Goal: Information Seeking & Learning: Learn about a topic

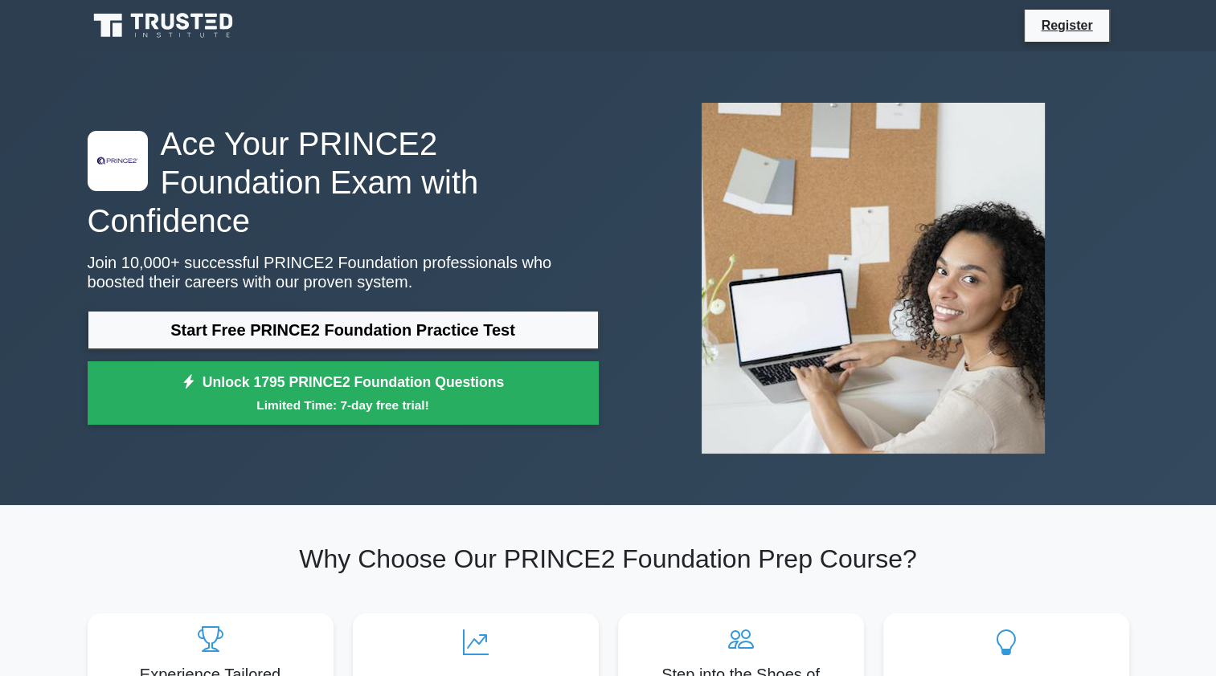
click at [393, 311] on link "Start Free PRINCE2 Foundation Practice Test" at bounding box center [343, 330] width 511 height 39
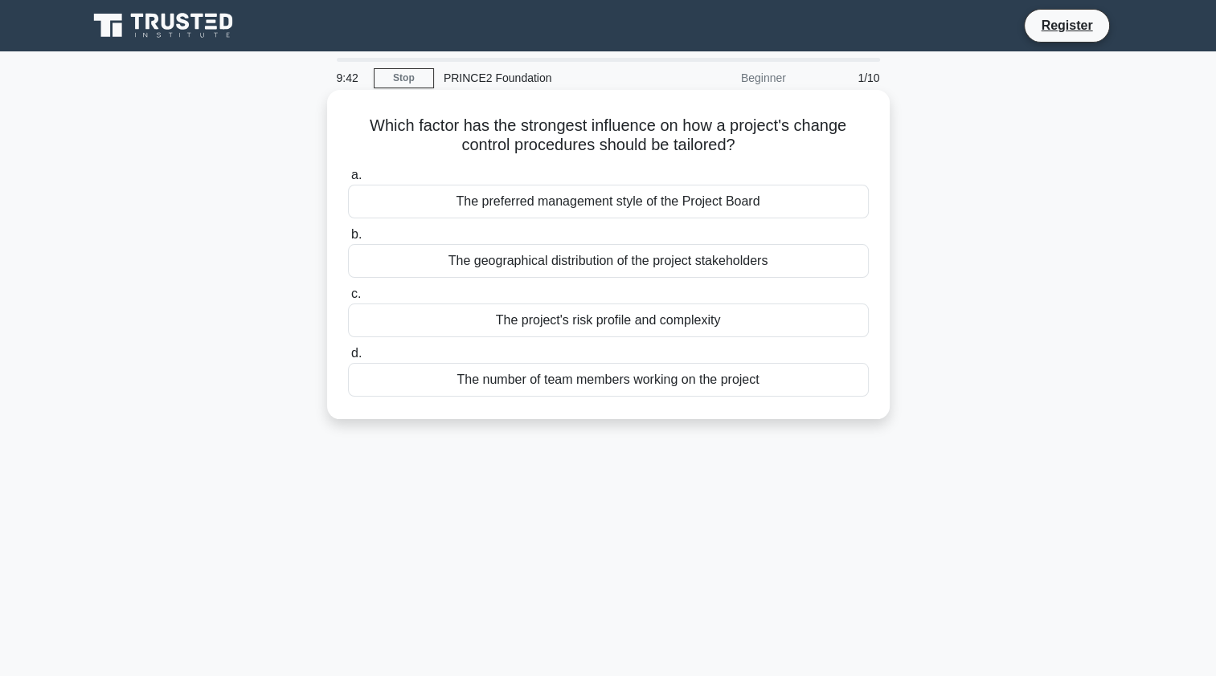
click at [675, 329] on div "The project's risk profile and complexity" at bounding box center [608, 321] width 521 height 34
click at [348, 300] on input "c. The project's risk profile and complexity" at bounding box center [348, 294] width 0 height 10
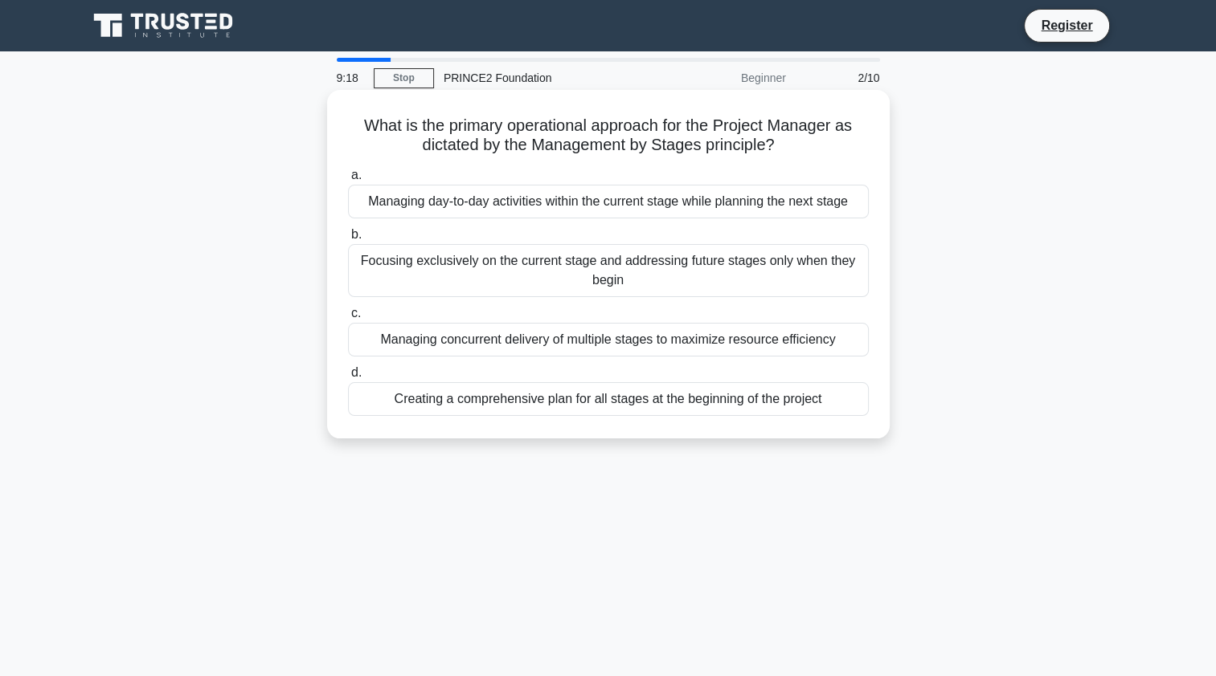
click at [697, 403] on div "Creating a comprehensive plan for all stages at the beginning of the project" at bounding box center [608, 399] width 521 height 34
click at [348, 378] on input "d. Creating a comprehensive plan for all stages at the beginning of the project" at bounding box center [348, 373] width 0 height 10
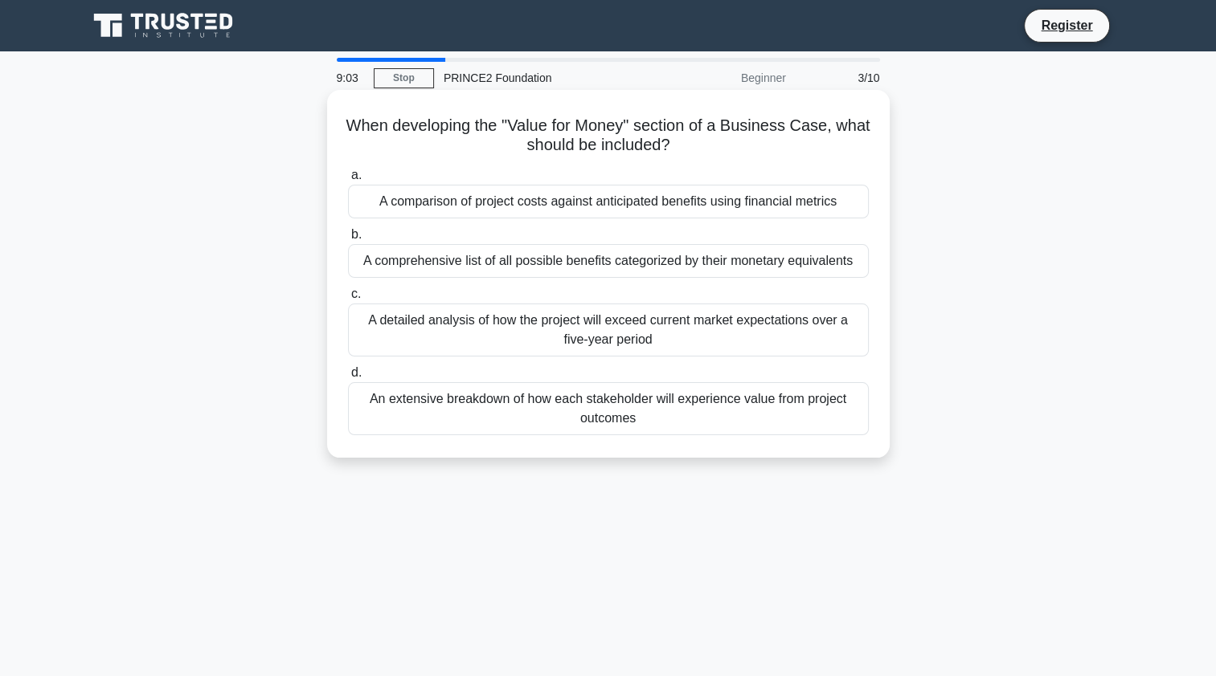
click at [617, 206] on div "A comparison of project costs against anticipated benefits using financial metr…" at bounding box center [608, 202] width 521 height 34
click at [348, 181] on input "a. A comparison of project costs against anticipated benefits using financial m…" at bounding box center [348, 175] width 0 height 10
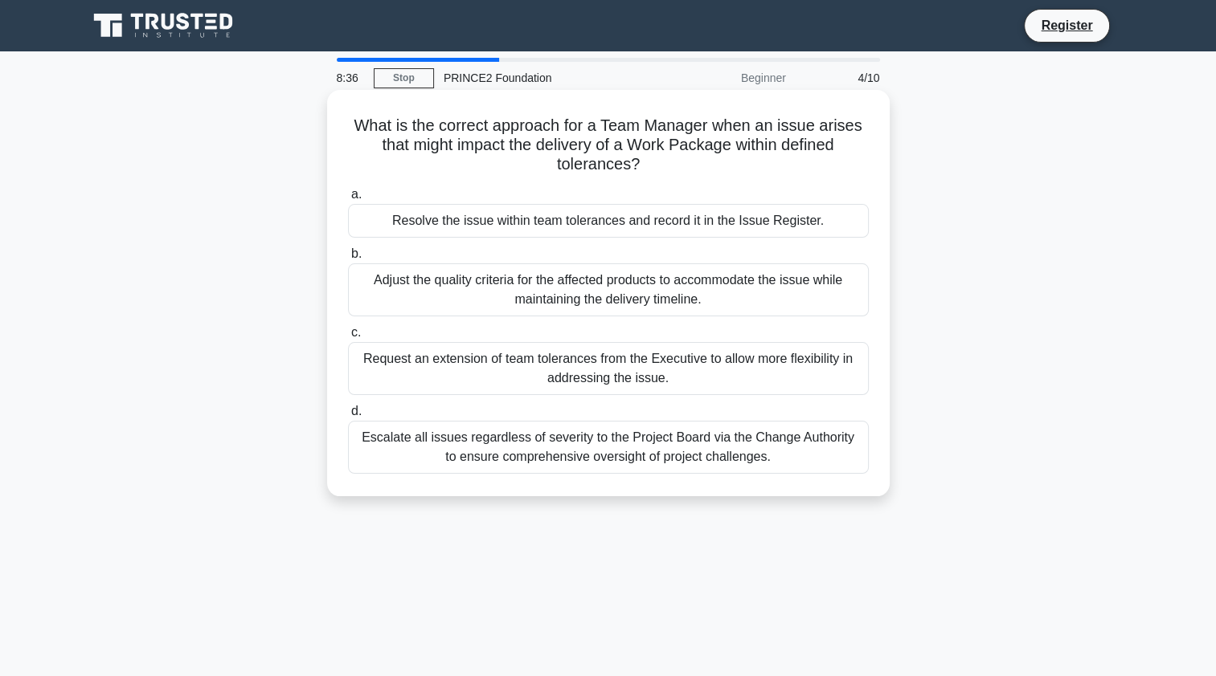
click at [814, 223] on div "Resolve the issue within team tolerances and record it in the Issue Register." at bounding box center [608, 221] width 521 height 34
click at [348, 200] on input "a. Resolve the issue within team tolerances and record it in the Issue Register." at bounding box center [348, 195] width 0 height 10
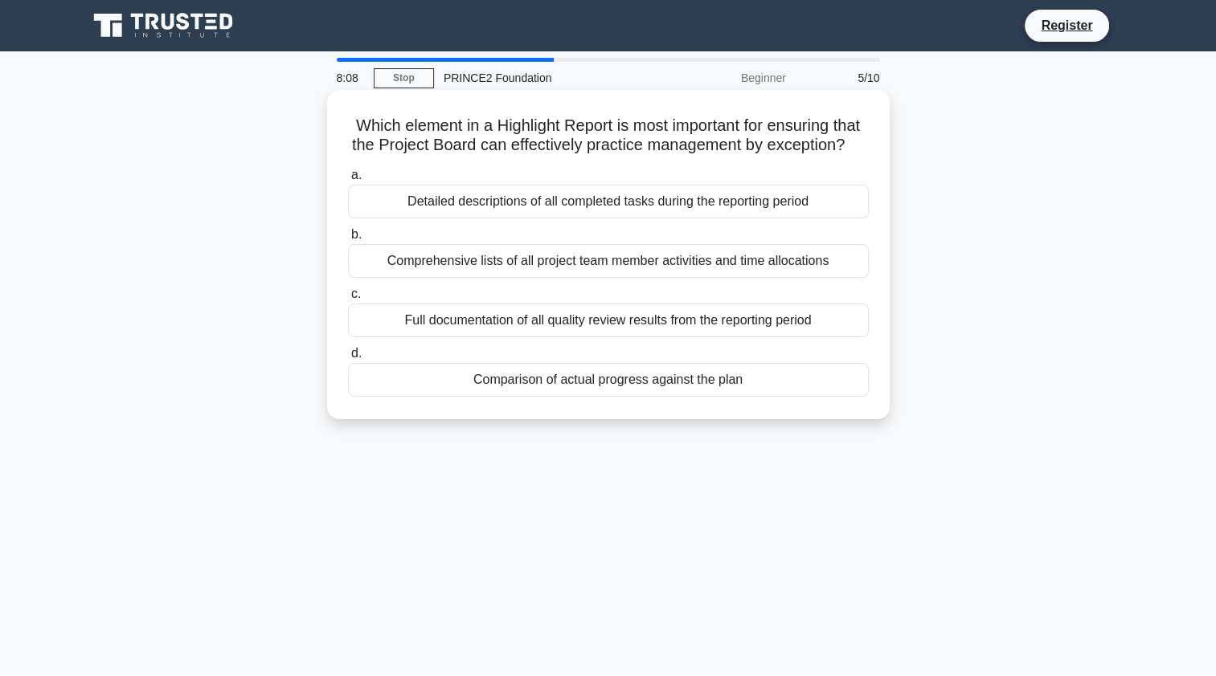
click at [791, 337] on div "Full documentation of all quality review results from the reporting period" at bounding box center [608, 321] width 521 height 34
click at [348, 300] on input "c. Full documentation of all quality review results from the reporting period" at bounding box center [348, 294] width 0 height 10
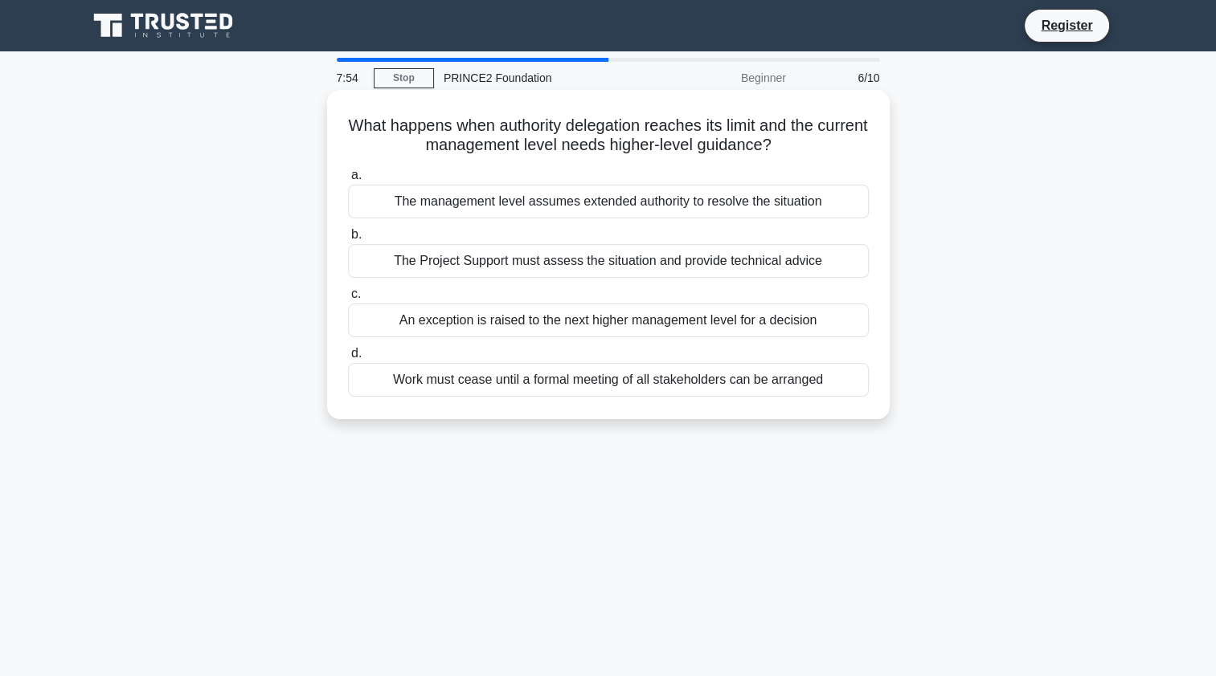
click at [703, 317] on div "An exception is raised to the next higher management level for a decision" at bounding box center [608, 321] width 521 height 34
click at [348, 300] on input "c. An exception is raised to the next higher management level for a decision" at bounding box center [348, 294] width 0 height 10
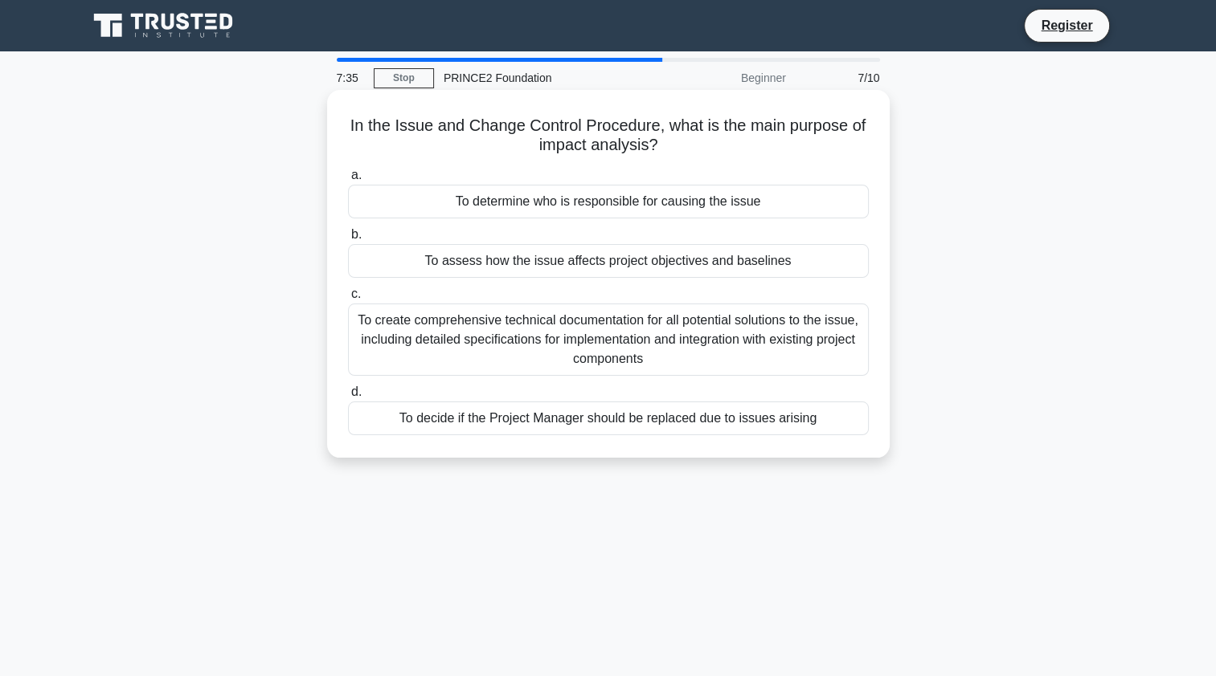
click at [718, 264] on div "To assess how the issue affects project objectives and baselines" at bounding box center [608, 261] width 521 height 34
click at [348, 240] on input "b. To assess how the issue affects project objectives and baselines" at bounding box center [348, 235] width 0 height 10
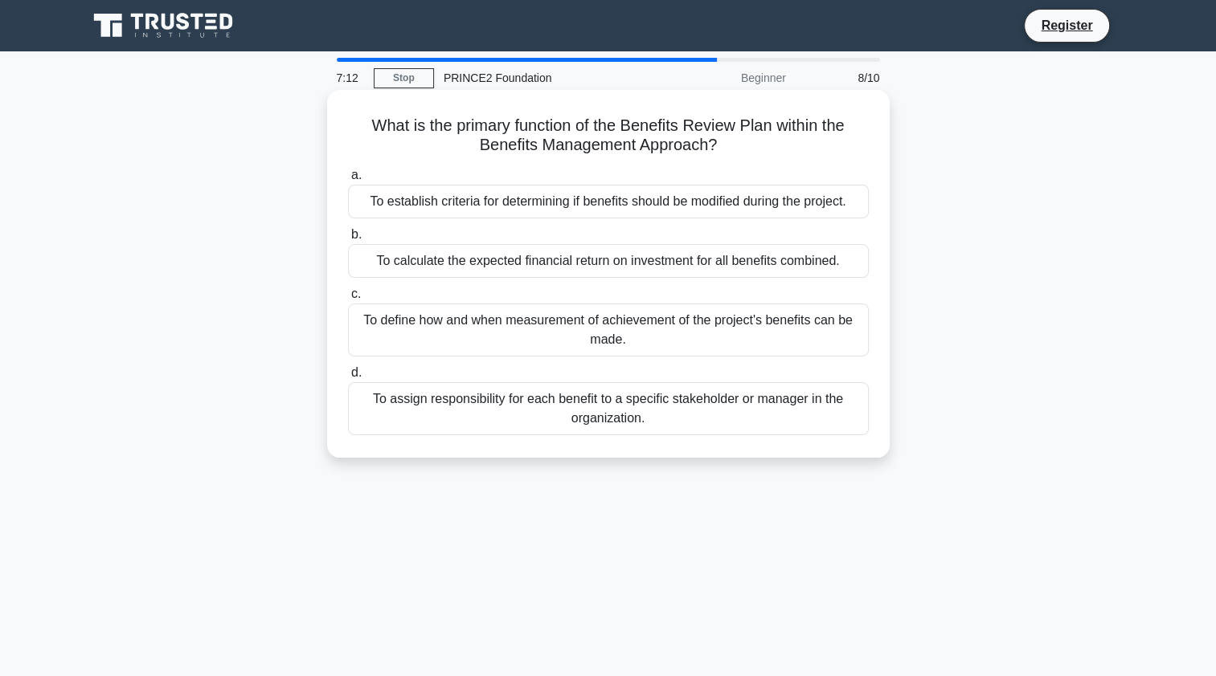
click at [725, 201] on div "To establish criteria for determining if benefits should be modified during the…" at bounding box center [608, 202] width 521 height 34
click at [348, 181] on input "a. To establish criteria for determining if benefits should be modified during …" at bounding box center [348, 175] width 0 height 10
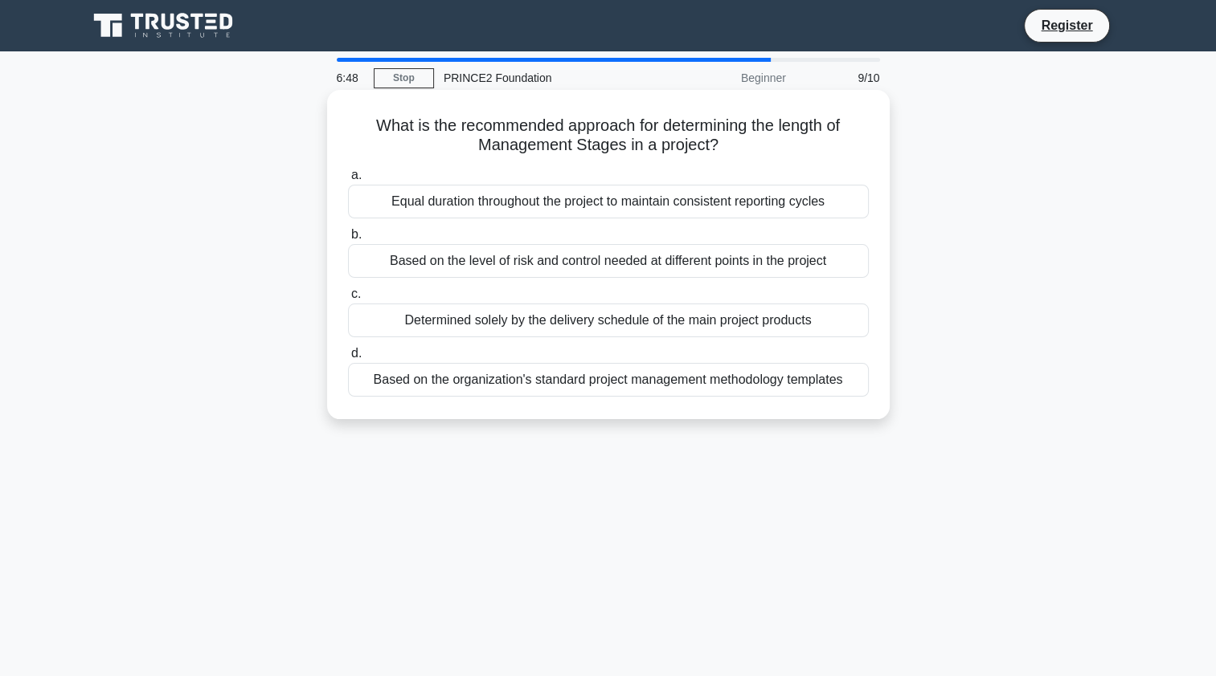
click at [738, 322] on div "Determined solely by the delivery schedule of the main project products" at bounding box center [608, 321] width 521 height 34
click at [348, 300] on input "c. Determined solely by the delivery schedule of the main project products" at bounding box center [348, 294] width 0 height 10
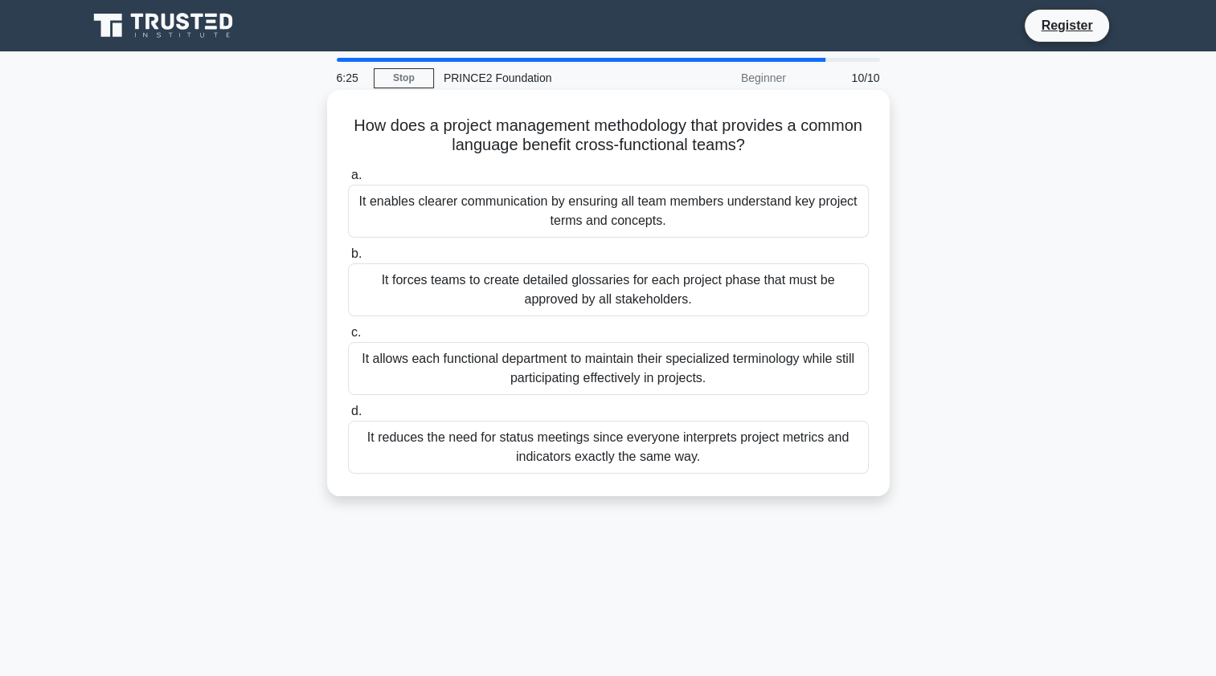
click at [755, 375] on div "It allows each functional department to maintain their specialized terminology …" at bounding box center [608, 368] width 521 height 53
click at [348, 338] on input "c. It allows each functional department to maintain their specialized terminolo…" at bounding box center [348, 333] width 0 height 10
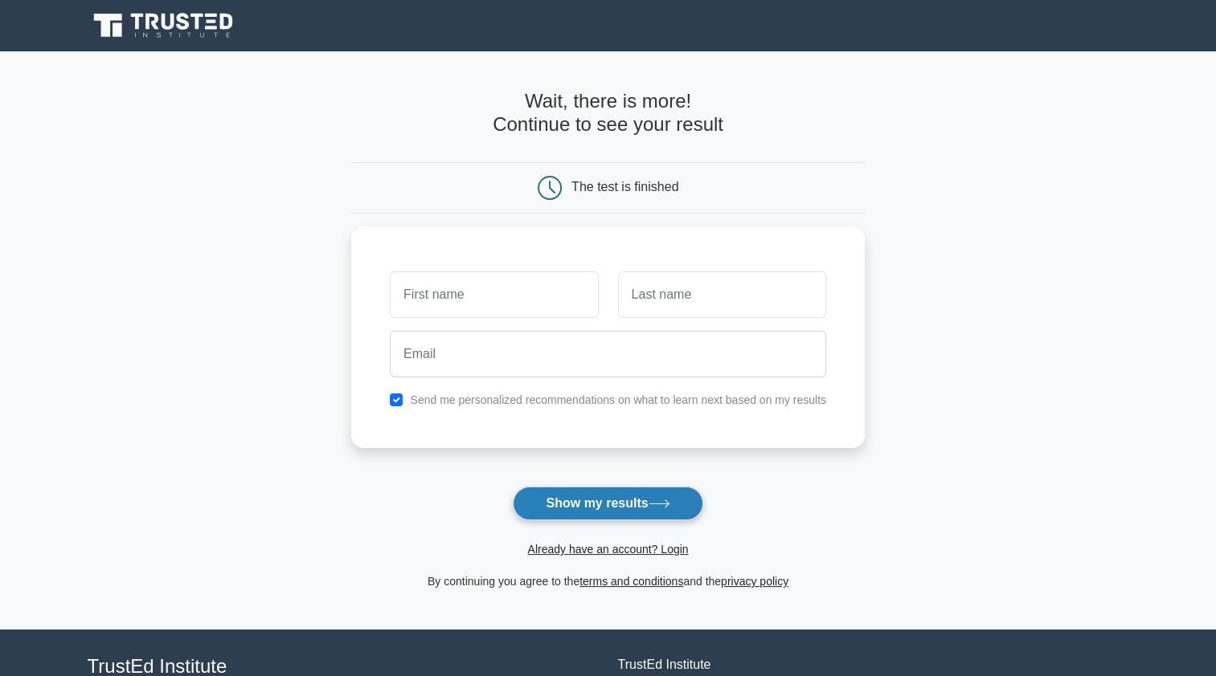
click at [637, 501] on button "Show my results" at bounding box center [608, 504] width 190 height 34
type input "b"
click at [569, 509] on button "Show my results" at bounding box center [608, 504] width 190 height 34
type input "s"
click at [603, 504] on button "Show my results" at bounding box center [608, 504] width 190 height 34
